Goal: Obtain resource: Download file/media

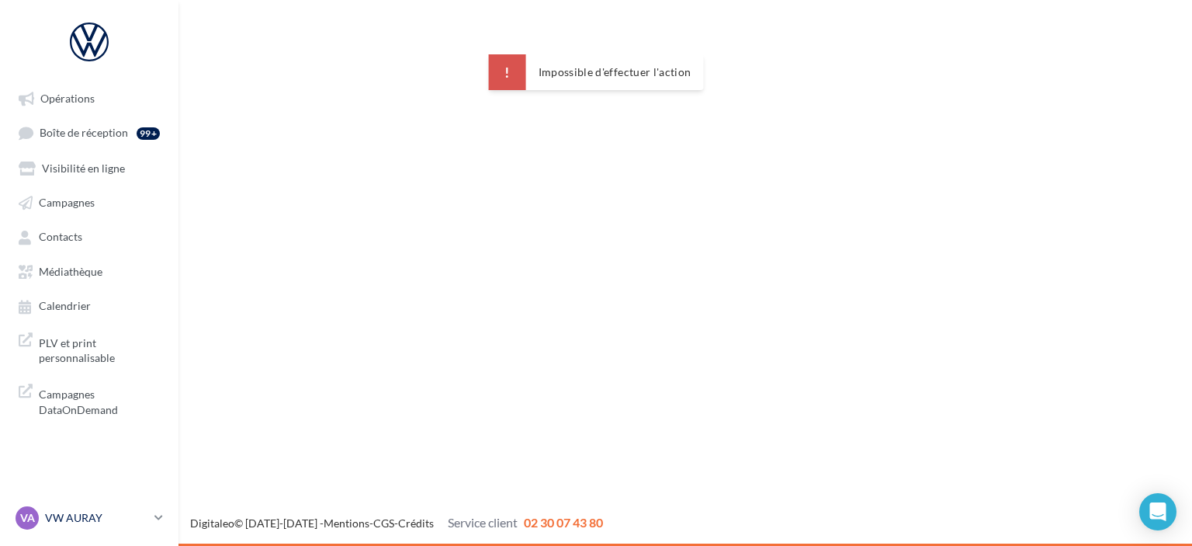
click at [105, 521] on p "VW AURAY" at bounding box center [96, 518] width 103 height 16
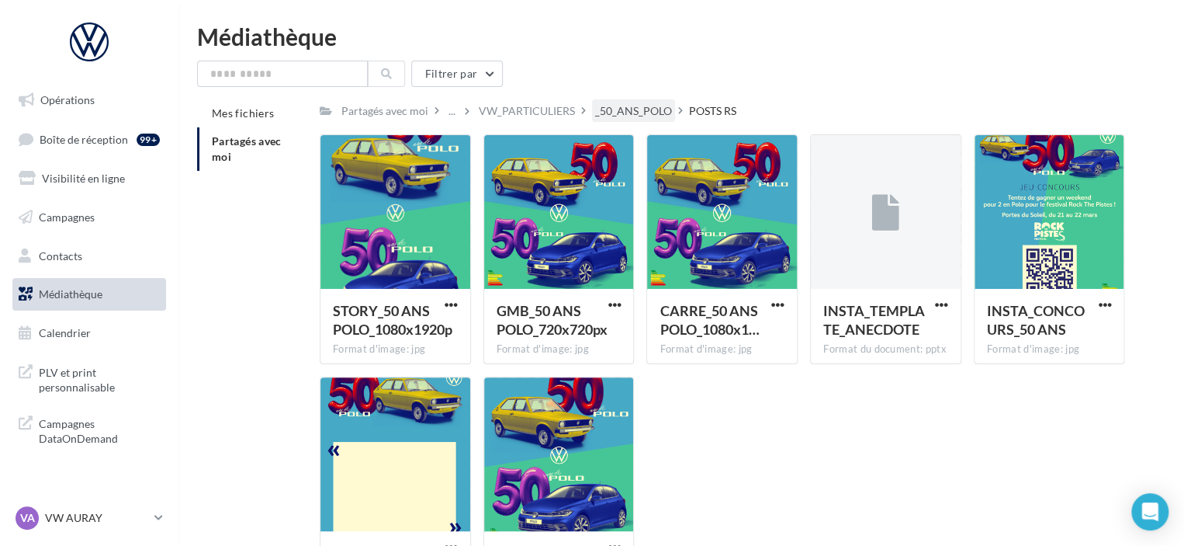
click at [656, 110] on div "_50_ANS_POLO" at bounding box center [633, 111] width 77 height 16
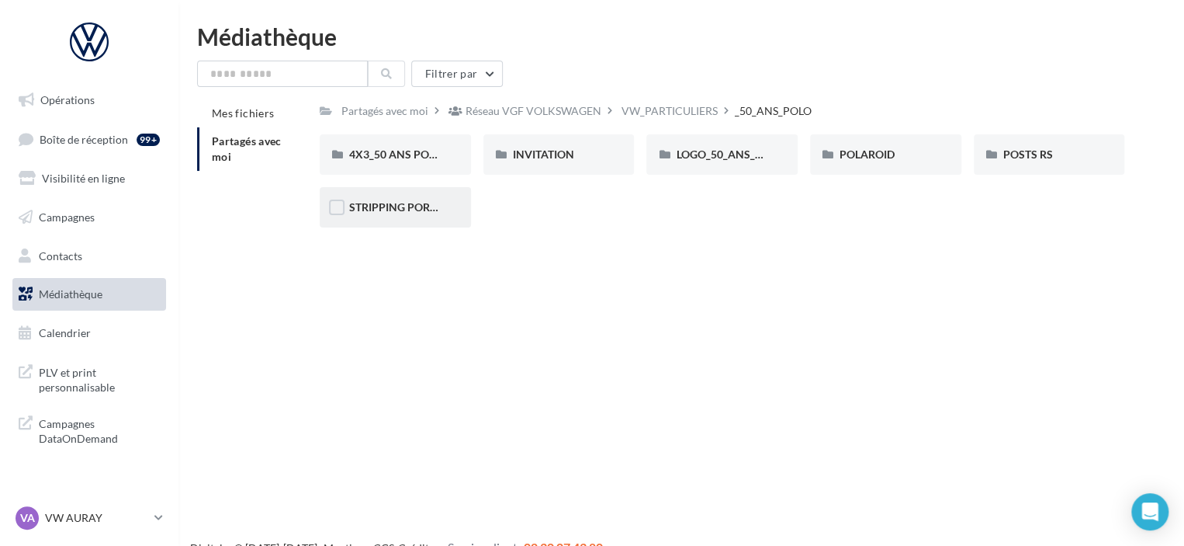
click at [422, 197] on div "STRIPPING PORTIERE" at bounding box center [395, 207] width 151 height 40
click at [881, 167] on div "POLAROID" at bounding box center [885, 154] width 151 height 40
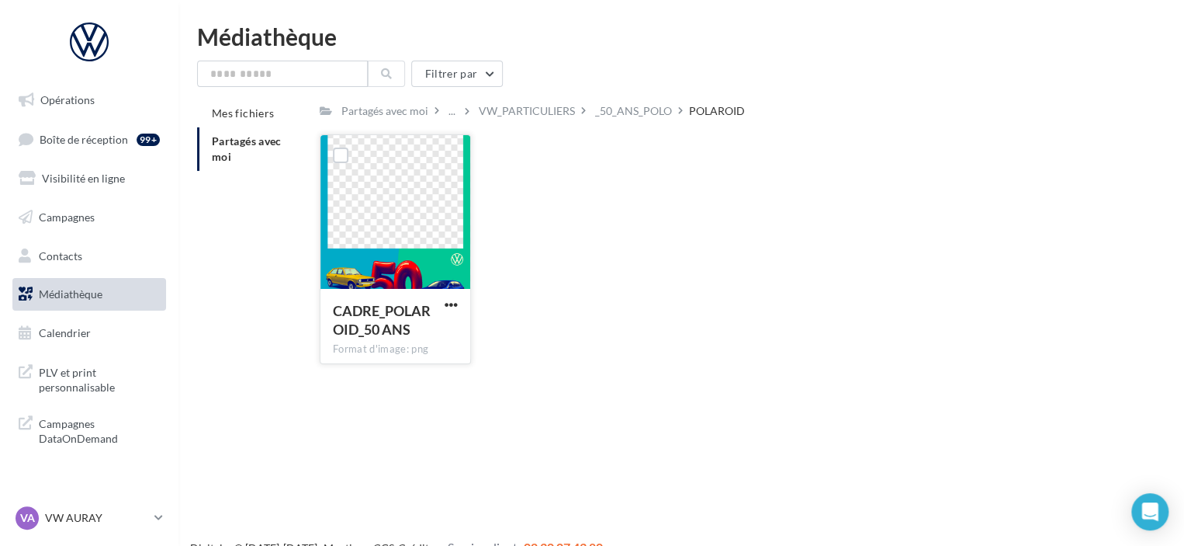
click at [435, 204] on div at bounding box center [396, 212] width 150 height 155
click at [414, 307] on span "CADRE_POLAROID_50 ANS" at bounding box center [382, 320] width 98 height 36
click at [633, 109] on div "_50_ANS_POLO" at bounding box center [633, 111] width 77 height 16
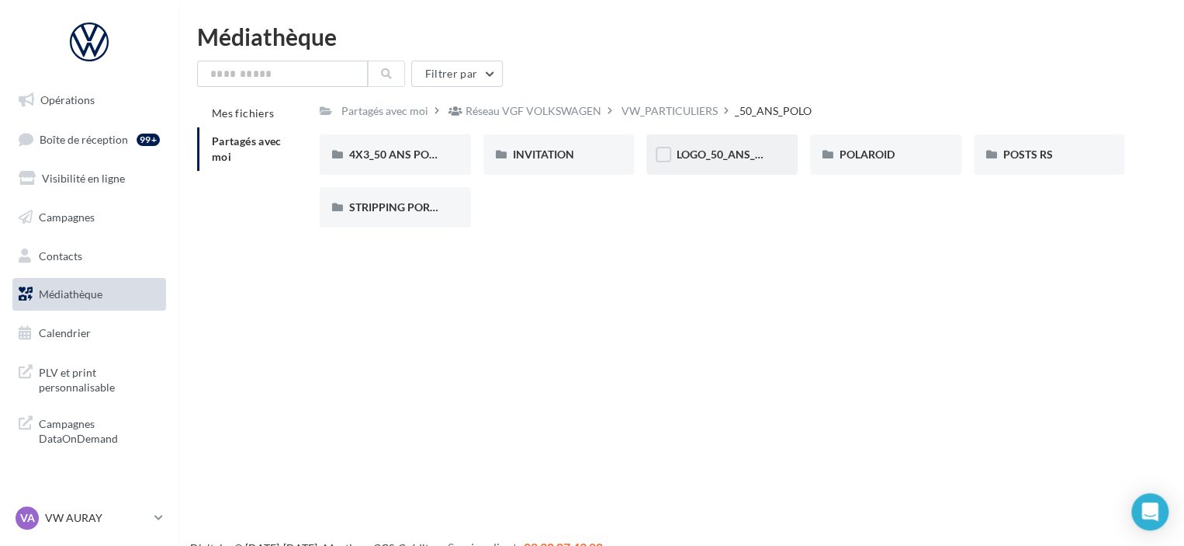
click at [734, 154] on span "LOGO_50_ANS_POLO" at bounding box center [729, 153] width 107 height 13
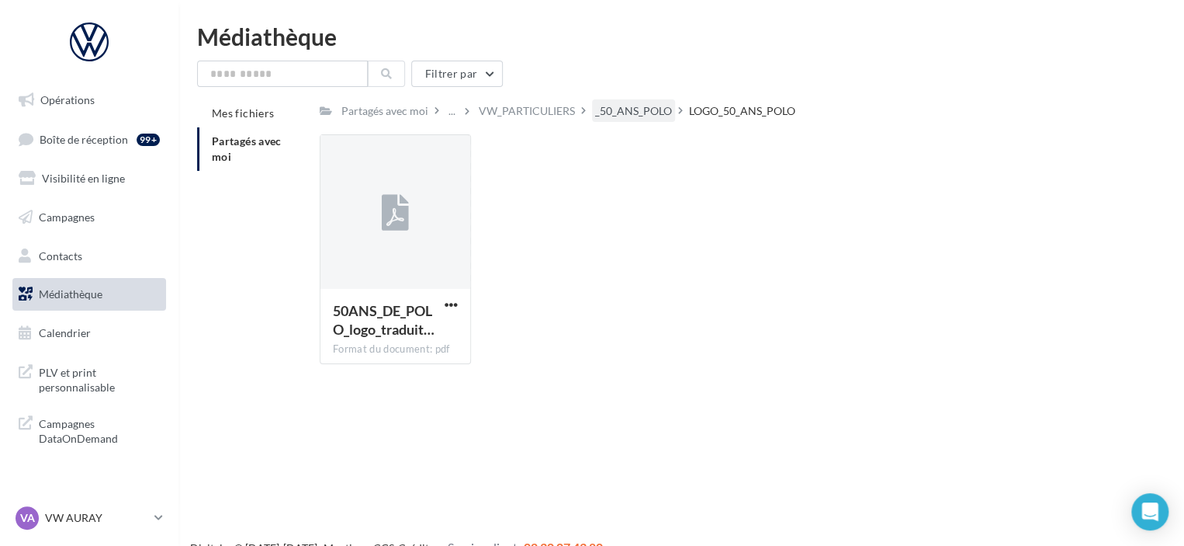
click at [602, 111] on div "_50_ANS_POLO" at bounding box center [633, 111] width 77 height 16
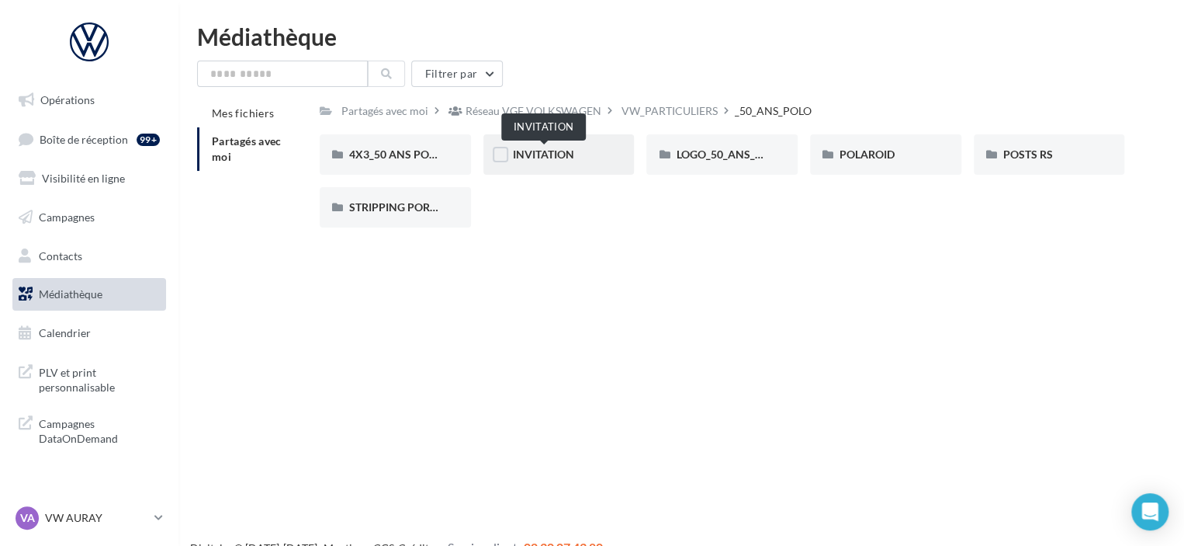
click at [549, 150] on span "INVITATION" at bounding box center [543, 153] width 61 height 13
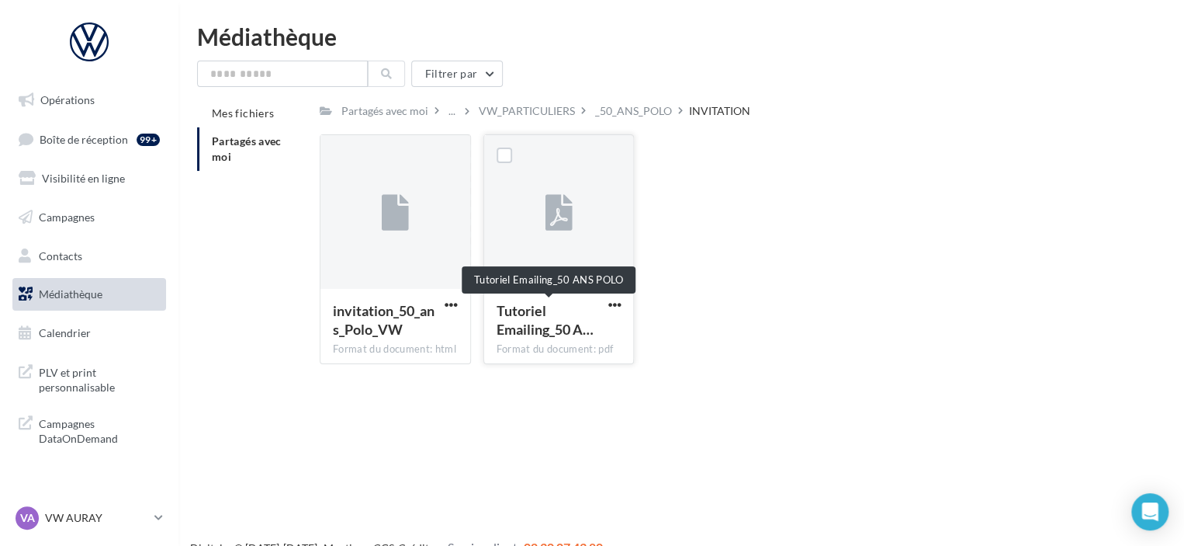
click at [601, 305] on div "Tutoriel Emailing_50 A…" at bounding box center [550, 319] width 106 height 37
click at [612, 307] on span "button" at bounding box center [614, 304] width 13 height 13
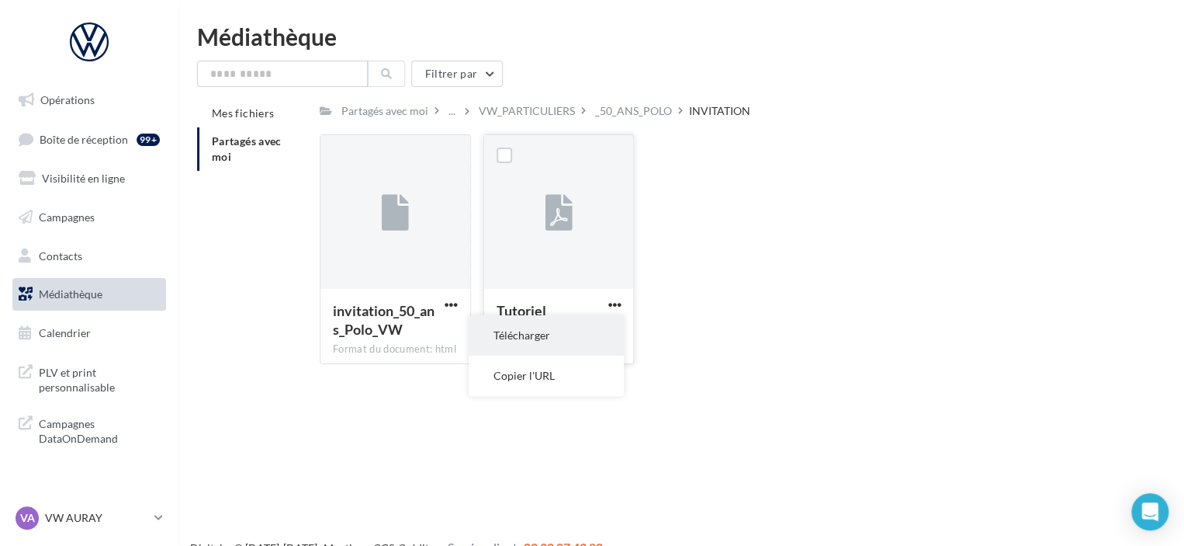
click at [619, 322] on button "Télécharger" at bounding box center [546, 335] width 155 height 40
